Goal: Register for event/course

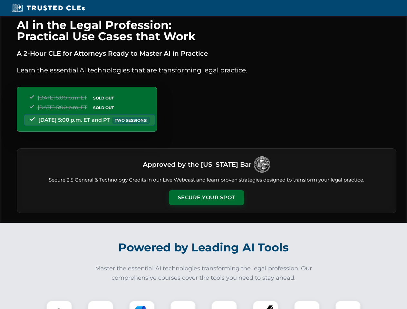
click at [206, 198] on button "Secure Your Spot" at bounding box center [206, 197] width 75 height 15
click at [59, 305] on img at bounding box center [59, 313] width 19 height 19
